Goal: Task Accomplishment & Management: Complete application form

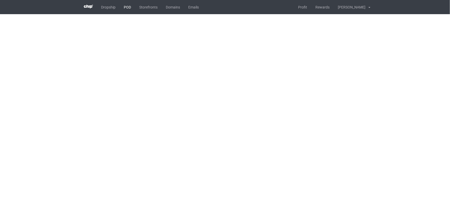
click at [120, 6] on link "POD" at bounding box center [127, 7] width 15 height 14
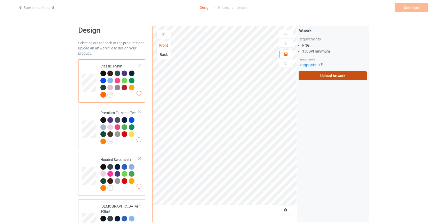
click at [341, 74] on label "Upload Artwork" at bounding box center [332, 75] width 68 height 9
click at [0, 0] on input "Upload Artwork" at bounding box center [0, 0] width 0 height 0
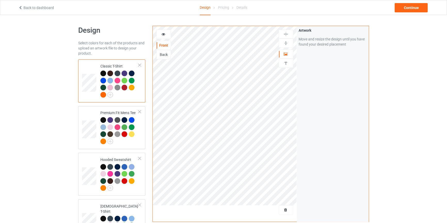
click at [413, 3] on div "Back to dashboard Design Pricing Details Continue" at bounding box center [223, 7] width 417 height 14
click at [414, 3] on div "Continue" at bounding box center [410, 7] width 33 height 9
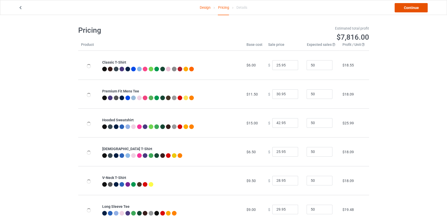
click at [413, 3] on link "Continue" at bounding box center [410, 7] width 33 height 9
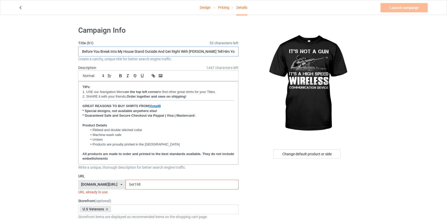
click at [175, 49] on input "Before You Break Into My House Stand Outside And Get Right With Jesus Tell Him …" at bounding box center [158, 52] width 160 height 10
paste input "It's Not A Gun It's A High Speed Wireless Communication Device"
type input "It's Not A Gun It's A High Speed Wireless Communication Device"
drag, startPoint x: 53, startPoint y: 114, endPoint x: 119, endPoint y: 164, distance: 83.0
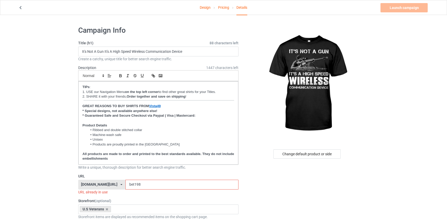
drag, startPoint x: 110, startPoint y: 181, endPoint x: 0, endPoint y: 166, distance: 110.6
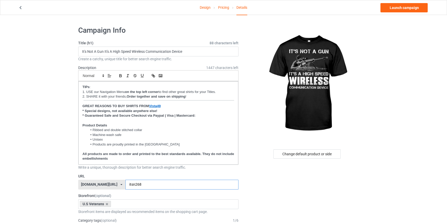
type input "itsn268"
drag, startPoint x: 394, startPoint y: 49, endPoint x: 398, endPoint y: 15, distance: 33.7
click at [399, 7] on link "Launch campaign" at bounding box center [403, 7] width 47 height 9
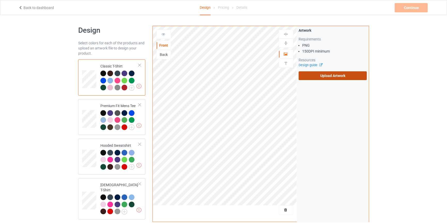
click at [320, 75] on label "Upload Artwork" at bounding box center [332, 75] width 68 height 9
click at [0, 0] on input "Upload Artwork" at bounding box center [0, 0] width 0 height 0
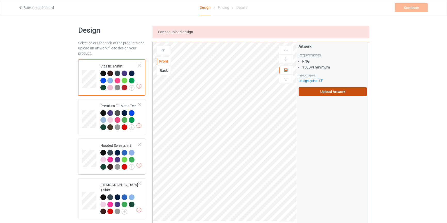
click at [316, 93] on label "Upload Artwork" at bounding box center [332, 91] width 68 height 9
click at [0, 0] on input "Upload Artwork" at bounding box center [0, 0] width 0 height 0
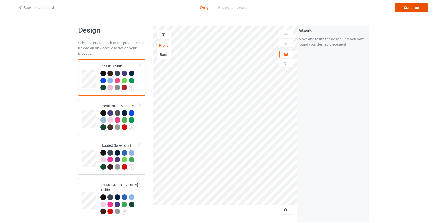
click at [415, 8] on div "Continue" at bounding box center [410, 7] width 33 height 9
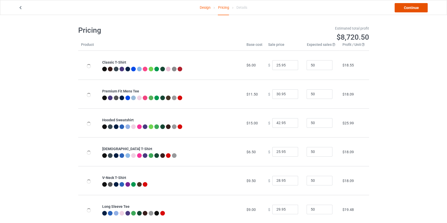
click at [415, 8] on link "Continue" at bounding box center [410, 7] width 33 height 9
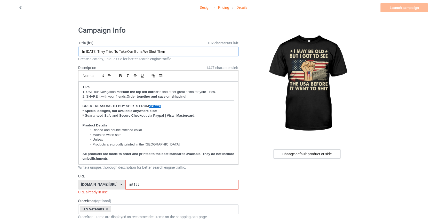
click at [168, 49] on input "In [DATE] They Tried To Take Our Guns We Shot Them" at bounding box center [158, 52] width 160 height 10
paste input "May Be Old But I Got To See The [GEOGRAPHIC_DATA] Before It Went To S"
drag, startPoint x: 142, startPoint y: 186, endPoint x: 43, endPoint y: 150, distance: 105.8
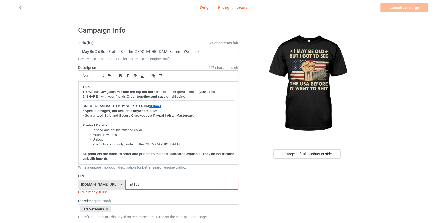
drag, startPoint x: 77, startPoint y: 55, endPoint x: 80, endPoint y: 52, distance: 4.0
click at [80, 51] on input "May Be Old But I Got To See The [GEOGRAPHIC_DATA] Before It Went To S" at bounding box center [158, 52] width 160 height 10
type input "I May Be Old But I Got To See The [GEOGRAPHIC_DATA] Before It Went To S"
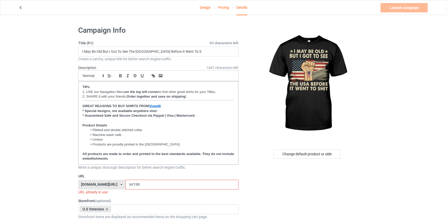
drag, startPoint x: 142, startPoint y: 184, endPoint x: 0, endPoint y: 166, distance: 143.0
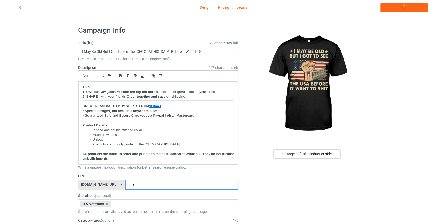
type input "m"
type input "imay268"
click at [404, 6] on link "Launch campaign" at bounding box center [403, 7] width 47 height 9
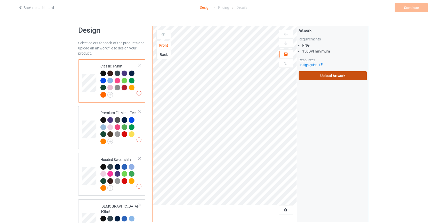
click at [343, 75] on label "Upload Artwork" at bounding box center [332, 75] width 68 height 9
click at [0, 0] on input "Upload Artwork" at bounding box center [0, 0] width 0 height 0
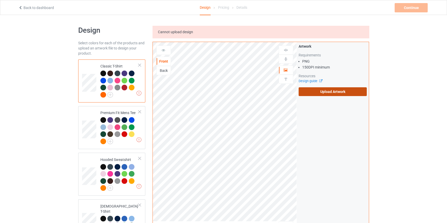
click at [314, 96] on label "Upload Artwork" at bounding box center [332, 91] width 68 height 9
click at [0, 0] on input "Upload Artwork" at bounding box center [0, 0] width 0 height 0
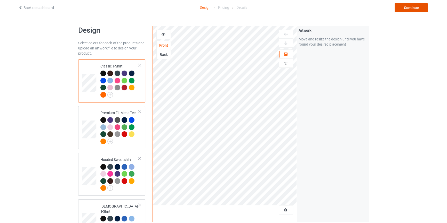
click at [408, 8] on div "Continue" at bounding box center [410, 7] width 33 height 9
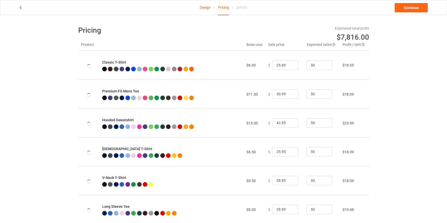
click at [408, 8] on link "Continue" at bounding box center [410, 7] width 33 height 9
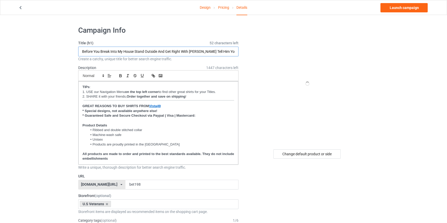
click at [180, 51] on input "Before You Break Into My House Stand Outside And Get Right With [PERSON_NAME] T…" at bounding box center [158, 52] width 160 height 10
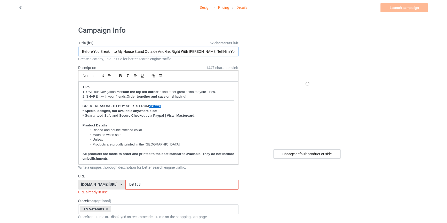
paste input "Our Flag Doesn't Fly From The Wind Moving It It Flies From The Last Breath Of E…"
type input "Our Flag Doesn't Fly From The Wind Moving It It Flies From The Last Breath Of E…"
drag, startPoint x: 134, startPoint y: 184, endPoint x: 6, endPoint y: 167, distance: 128.5
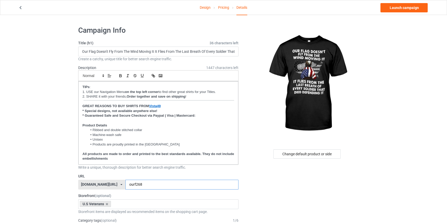
type input "ourf268"
click at [393, 6] on link "Launch campaign" at bounding box center [403, 7] width 47 height 9
